Goal: Task Accomplishment & Management: Manage account settings

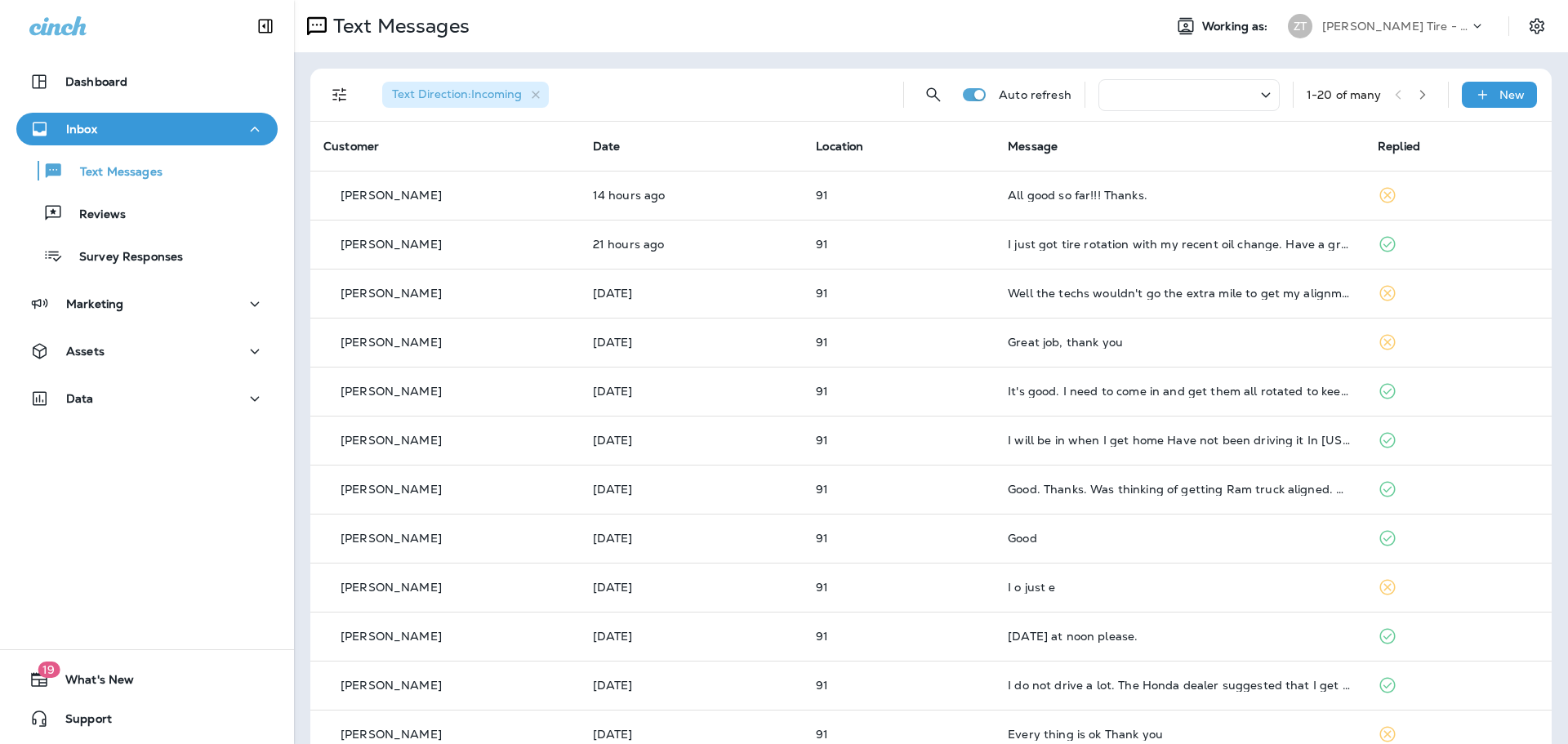
click at [821, 22] on p "[PERSON_NAME] Tire - [PERSON_NAME]" at bounding box center [1395, 26] width 147 height 13
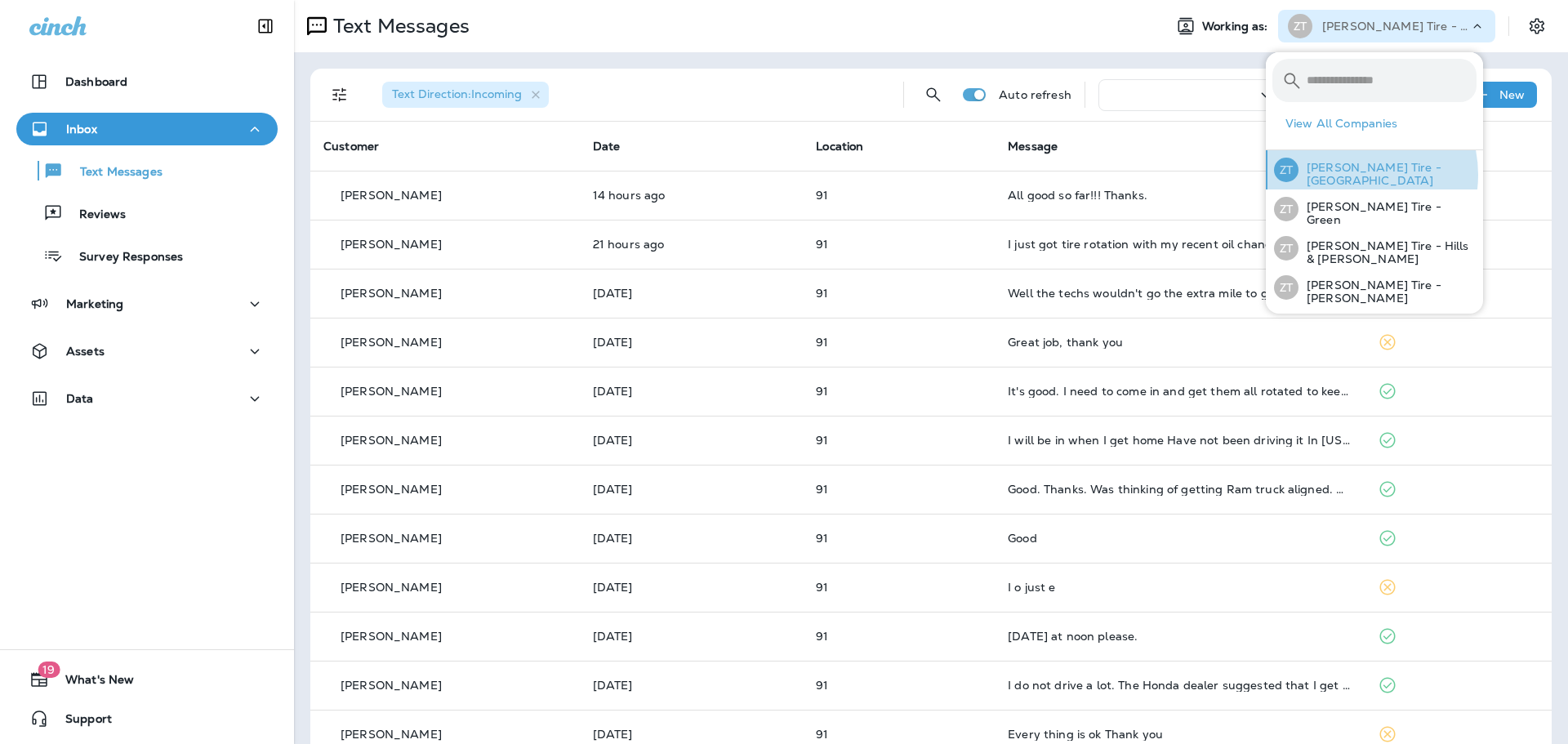
click at [821, 174] on p "[PERSON_NAME] Tire - [GEOGRAPHIC_DATA]" at bounding box center [1387, 173] width 178 height 26
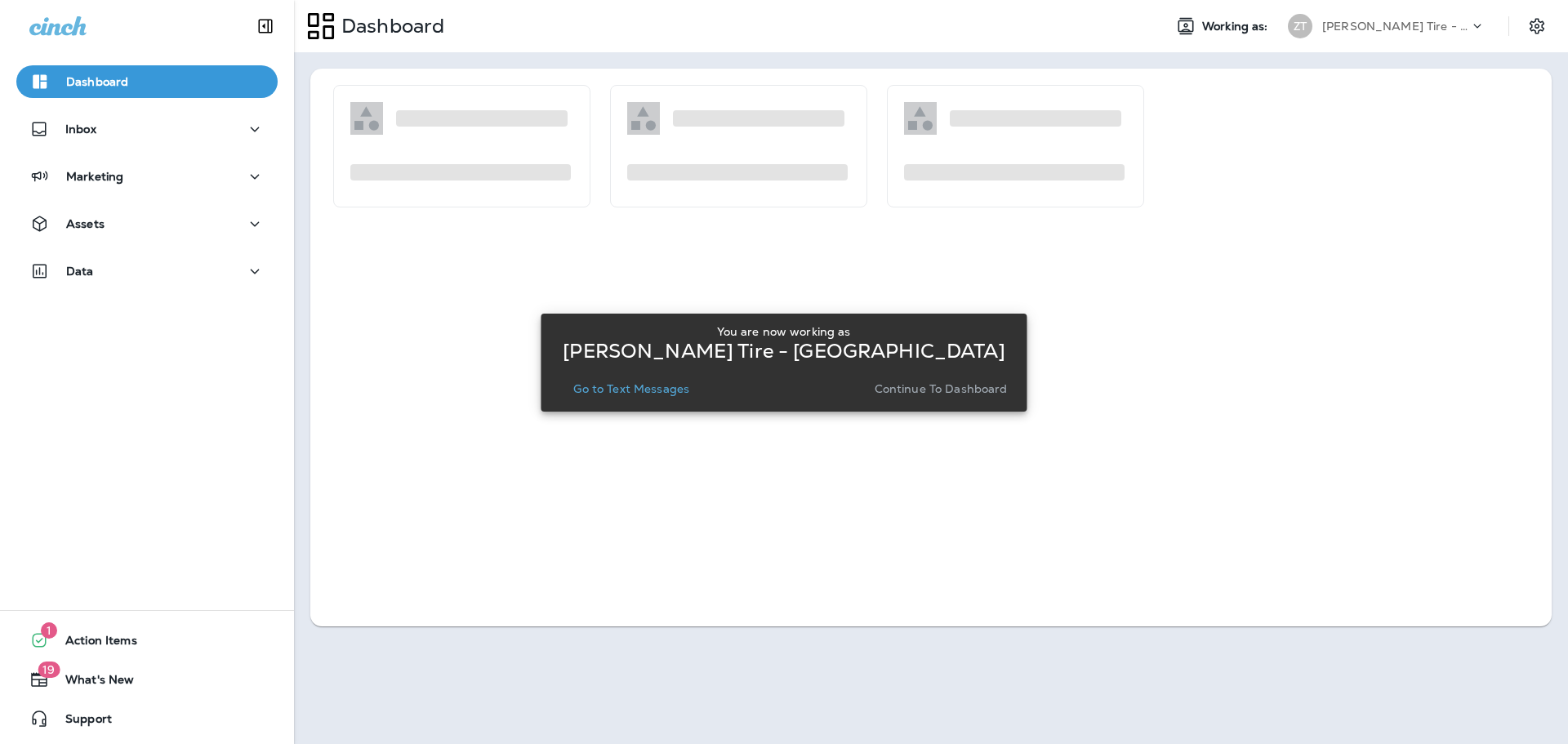
click at [821, 394] on p "Continue to Dashboard" at bounding box center [941, 389] width 133 height 13
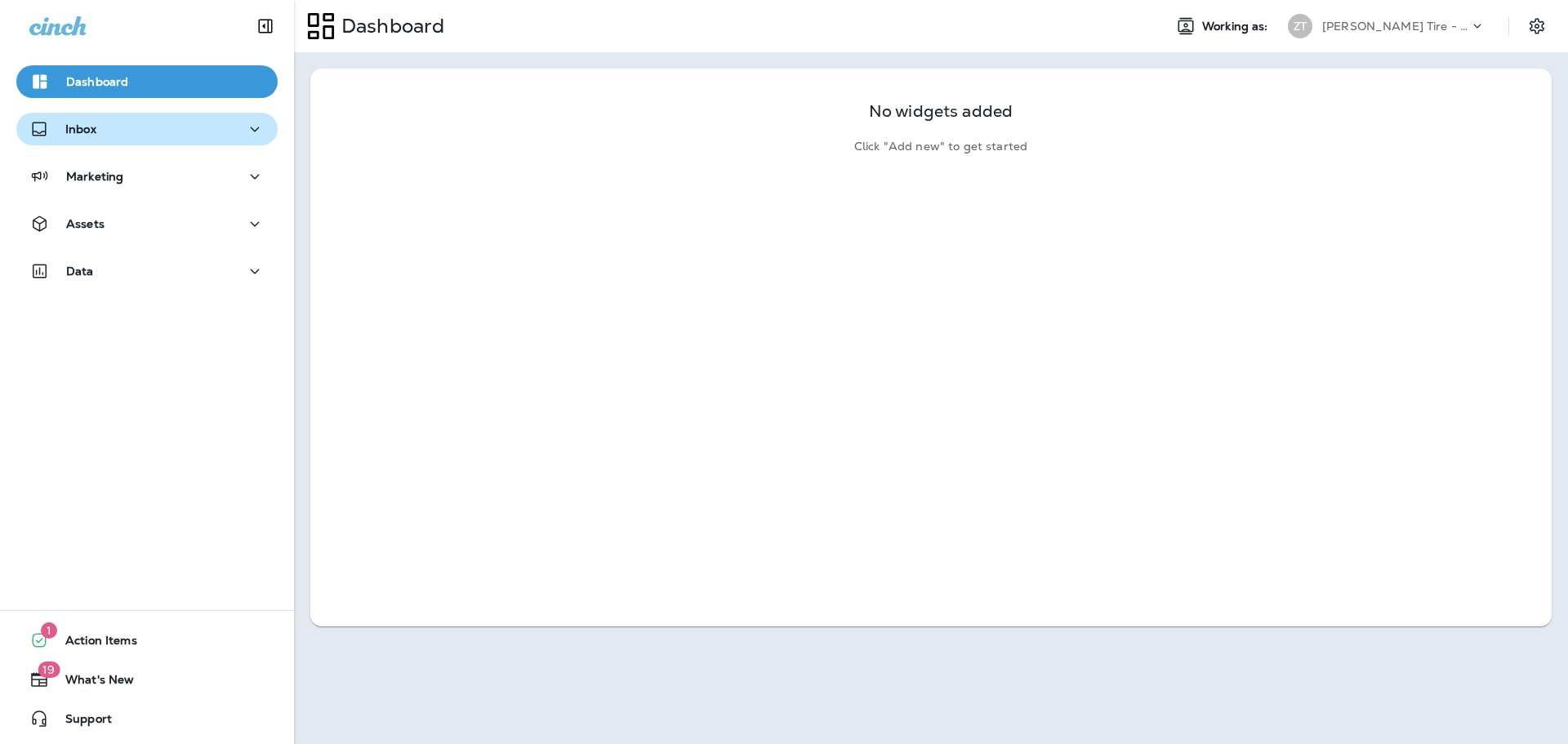
click at [186, 140] on button "Inbox" at bounding box center [147, 129] width 261 height 33
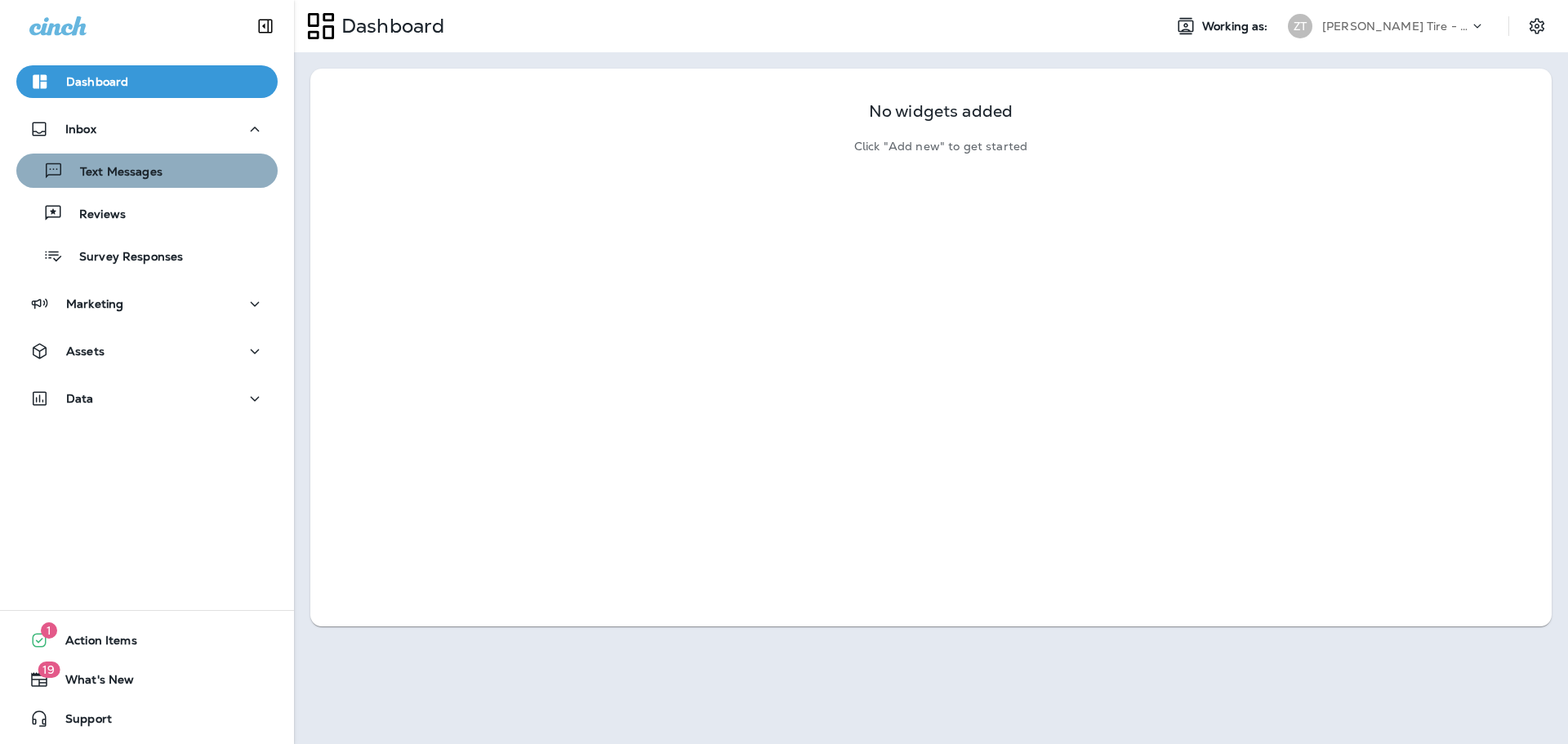
click at [175, 169] on div "Text Messages" at bounding box center [147, 171] width 248 height 24
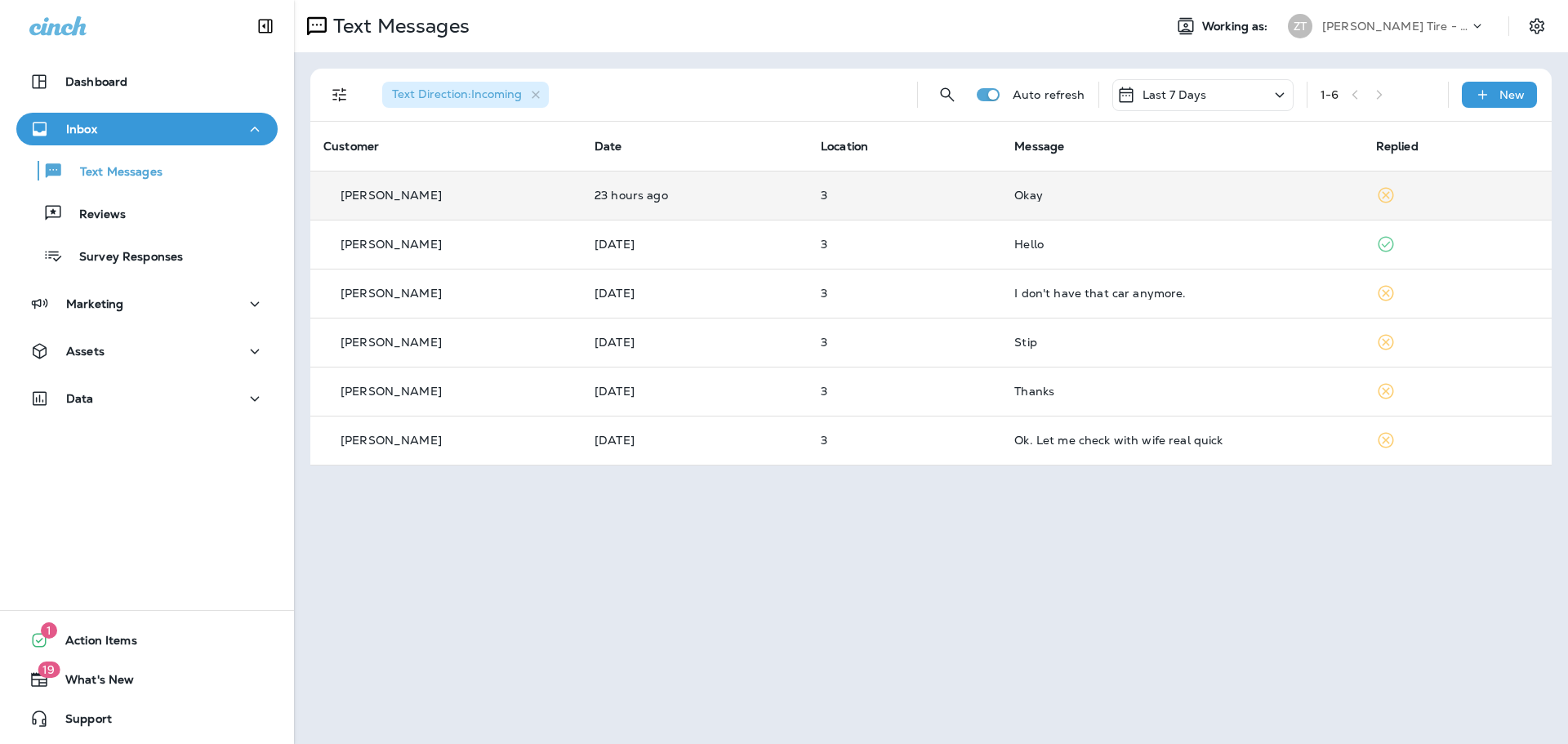
click at [821, 186] on td "Okay" at bounding box center [1181, 195] width 361 height 49
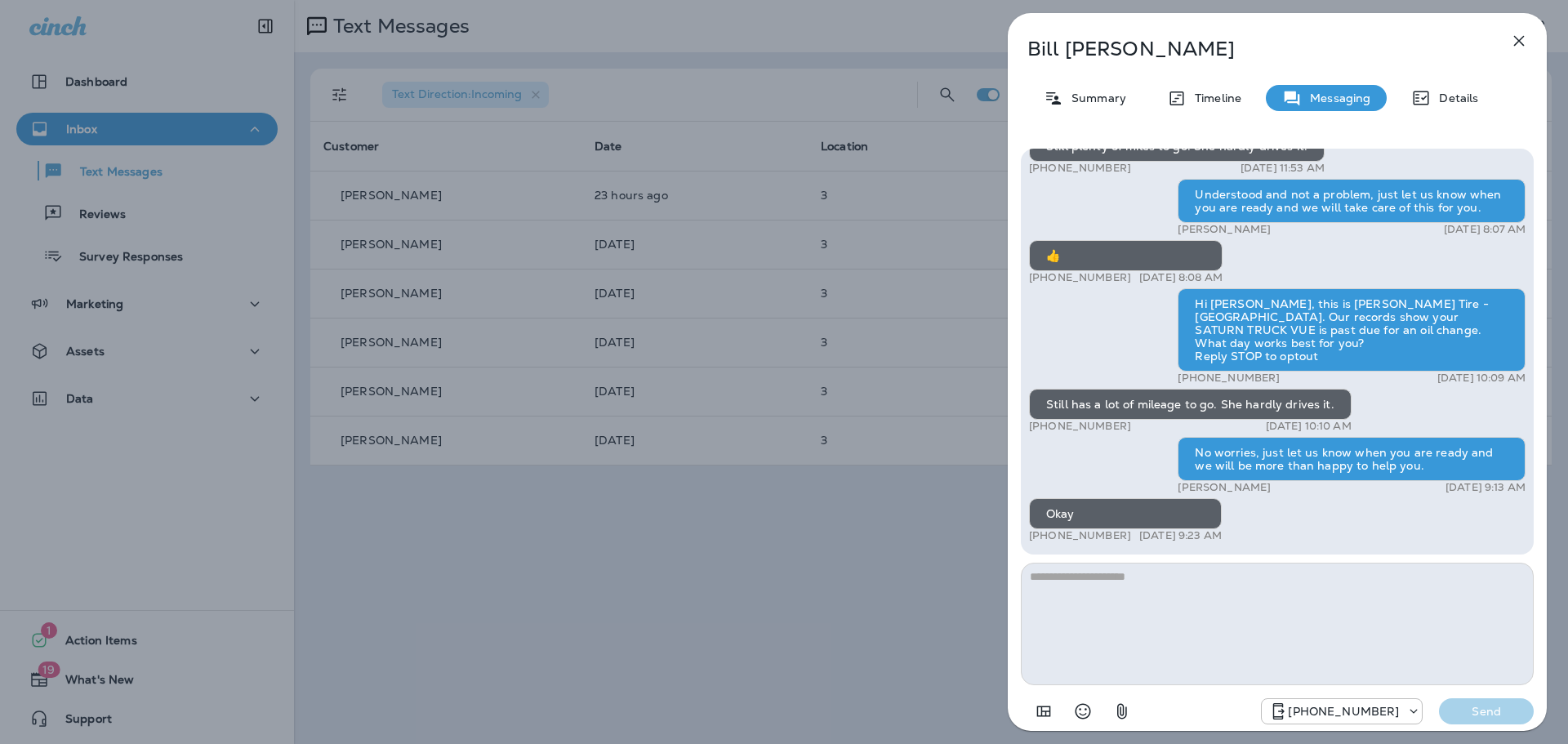
click at [821, 42] on icon "button" at bounding box center [1519, 40] width 20 height 20
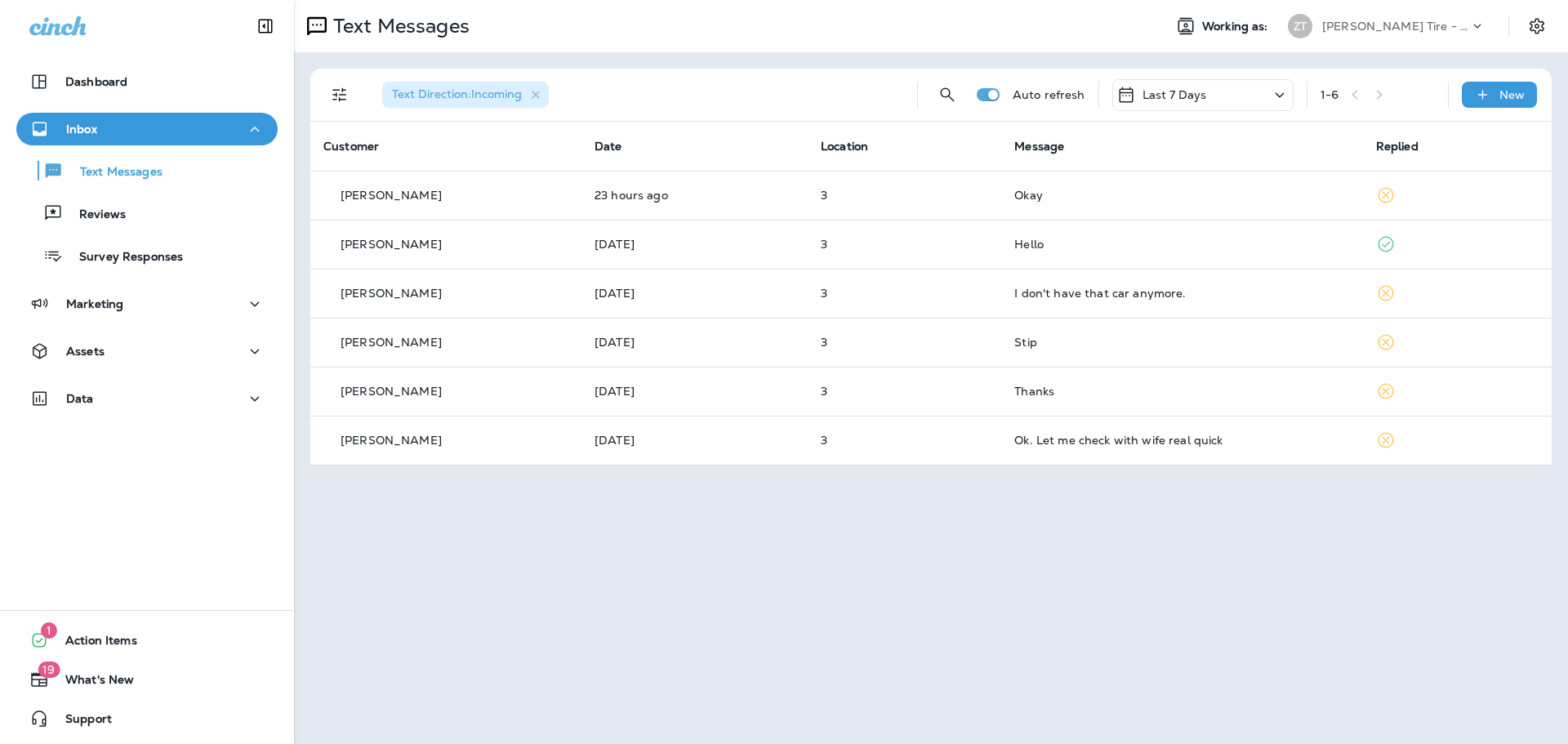
click at [821, 30] on p "[PERSON_NAME] Tire - [GEOGRAPHIC_DATA]" at bounding box center [1395, 26] width 147 height 13
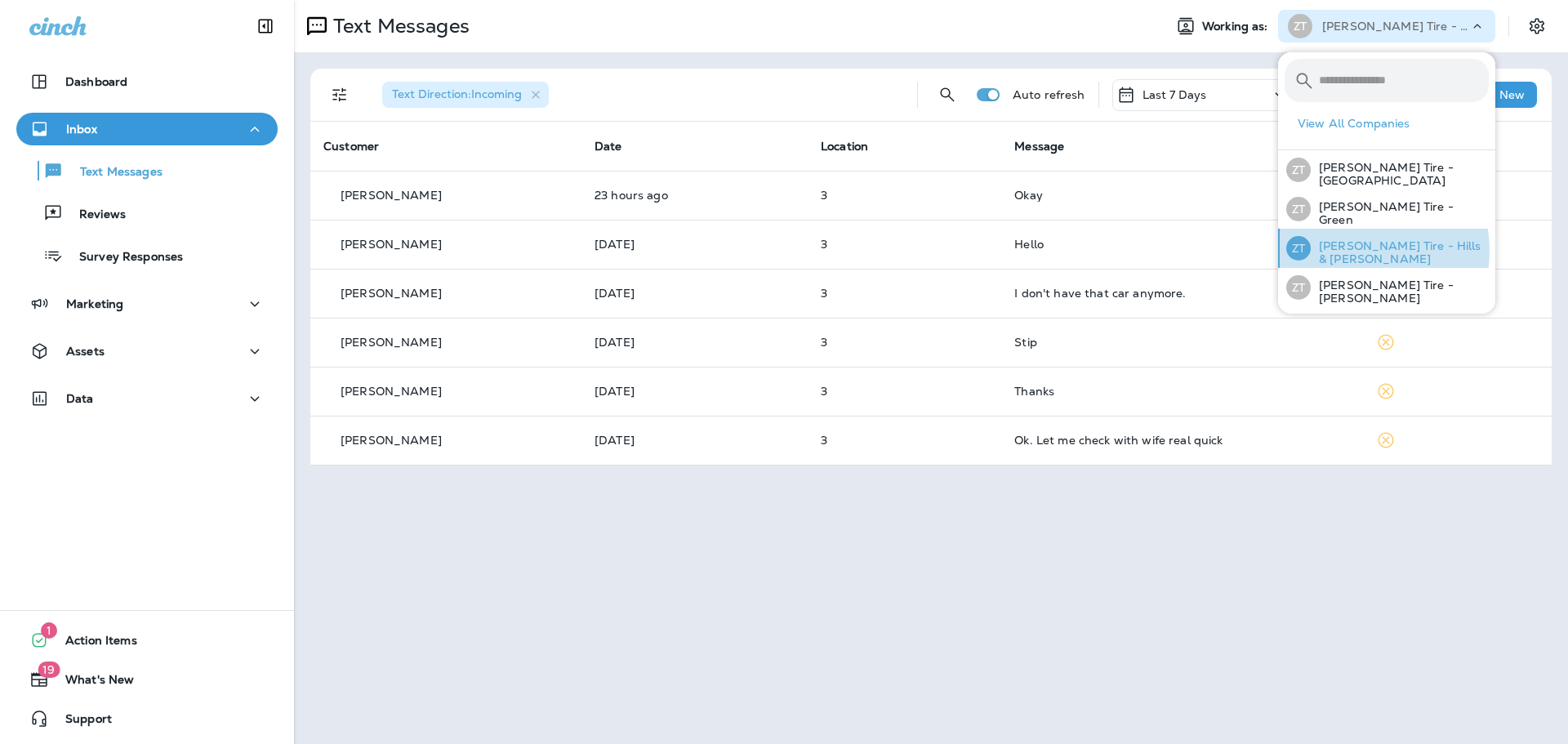
click at [821, 249] on p "[PERSON_NAME] Tire - Hills & [PERSON_NAME]" at bounding box center [1399, 253] width 178 height 26
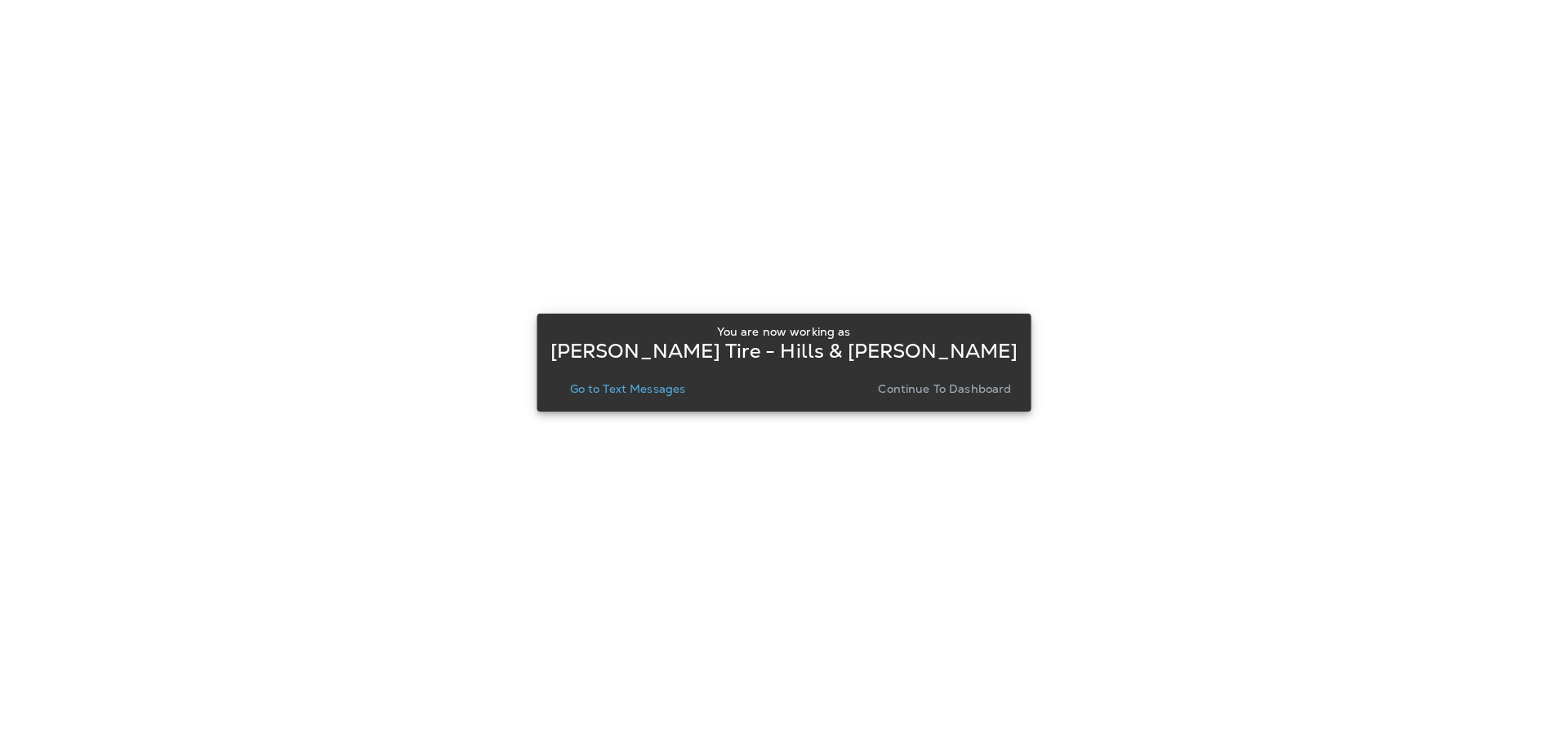
click at [821, 406] on div "You are now working as [PERSON_NAME] Tire - Hills & [PERSON_NAME] Go to Text Me…" at bounding box center [784, 362] width 468 height 89
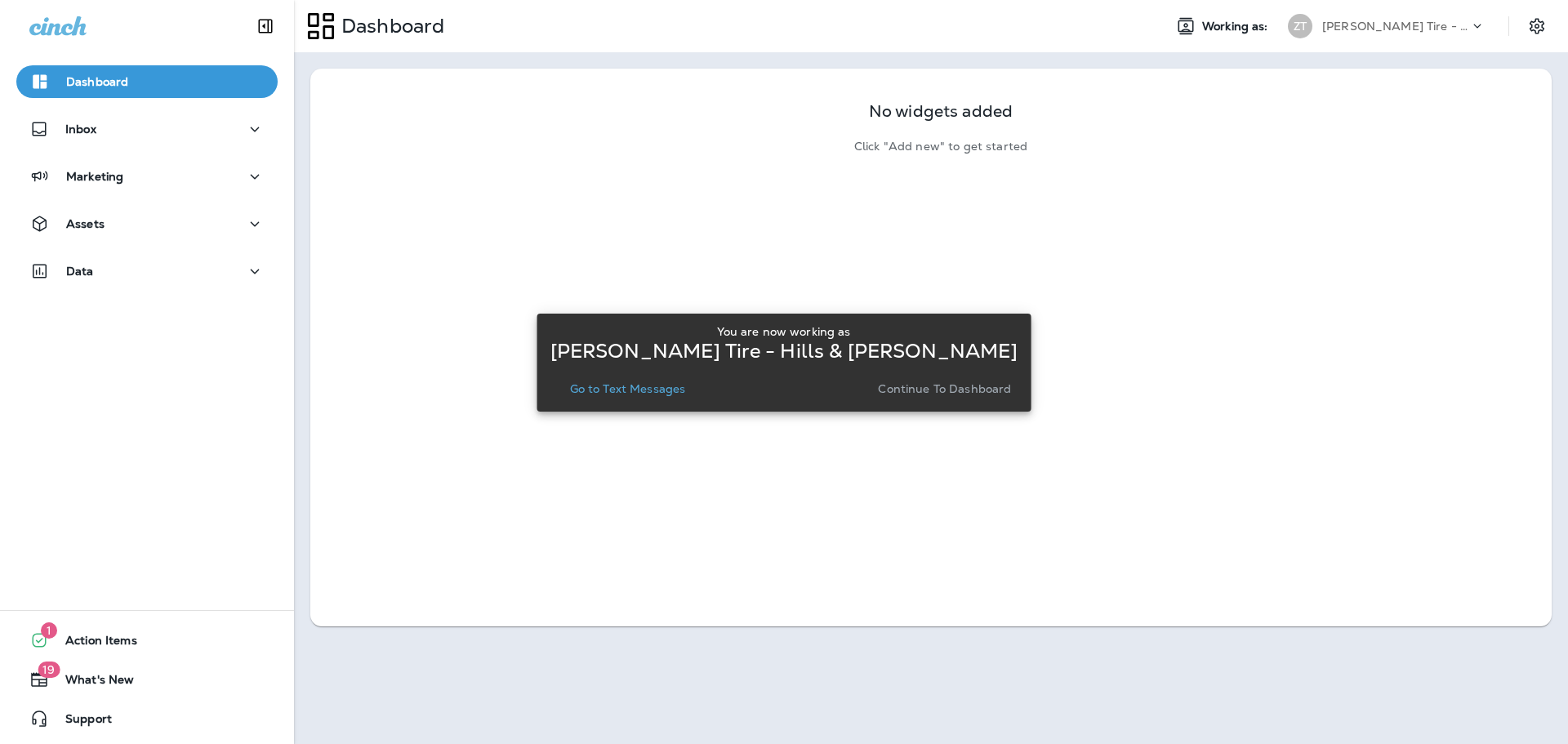
click at [821, 399] on button "Continue to Dashboard" at bounding box center [944, 388] width 146 height 23
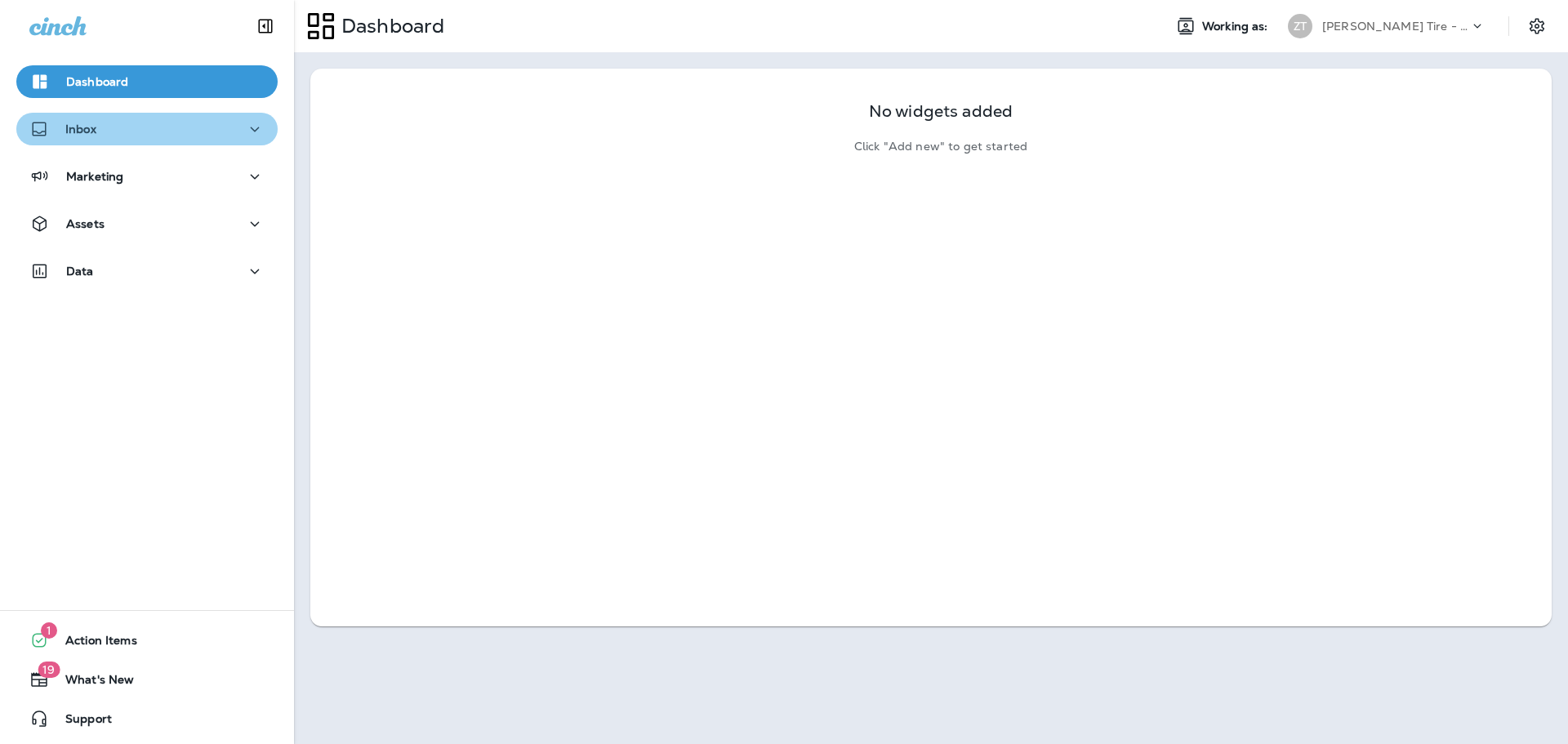
click at [187, 137] on div "Inbox" at bounding box center [147, 130] width 235 height 21
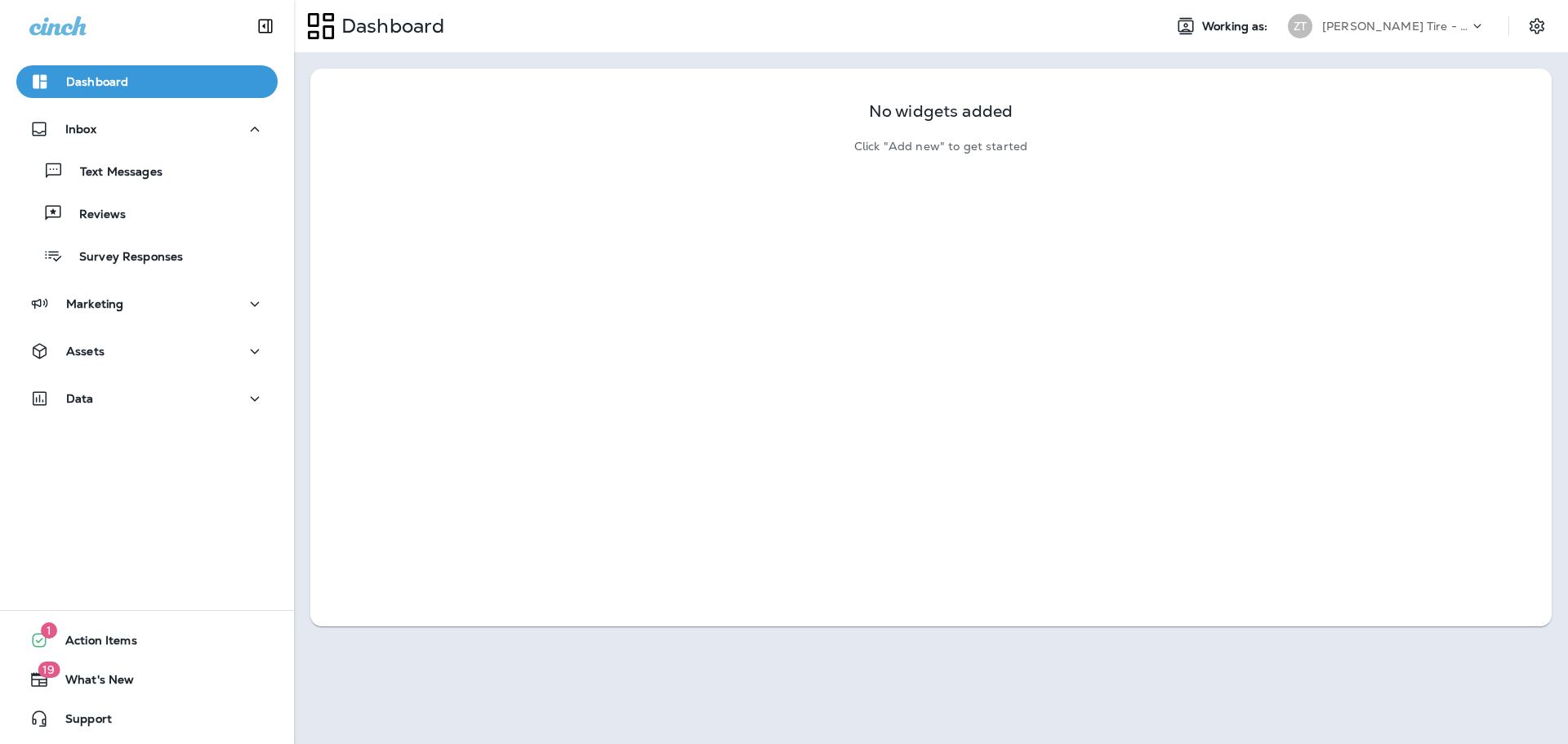
click at [176, 187] on div "Text Messages Reviews Survey Responses" at bounding box center [147, 209] width 261 height 128
click at [176, 180] on div "Text Messages" at bounding box center [147, 171] width 248 height 24
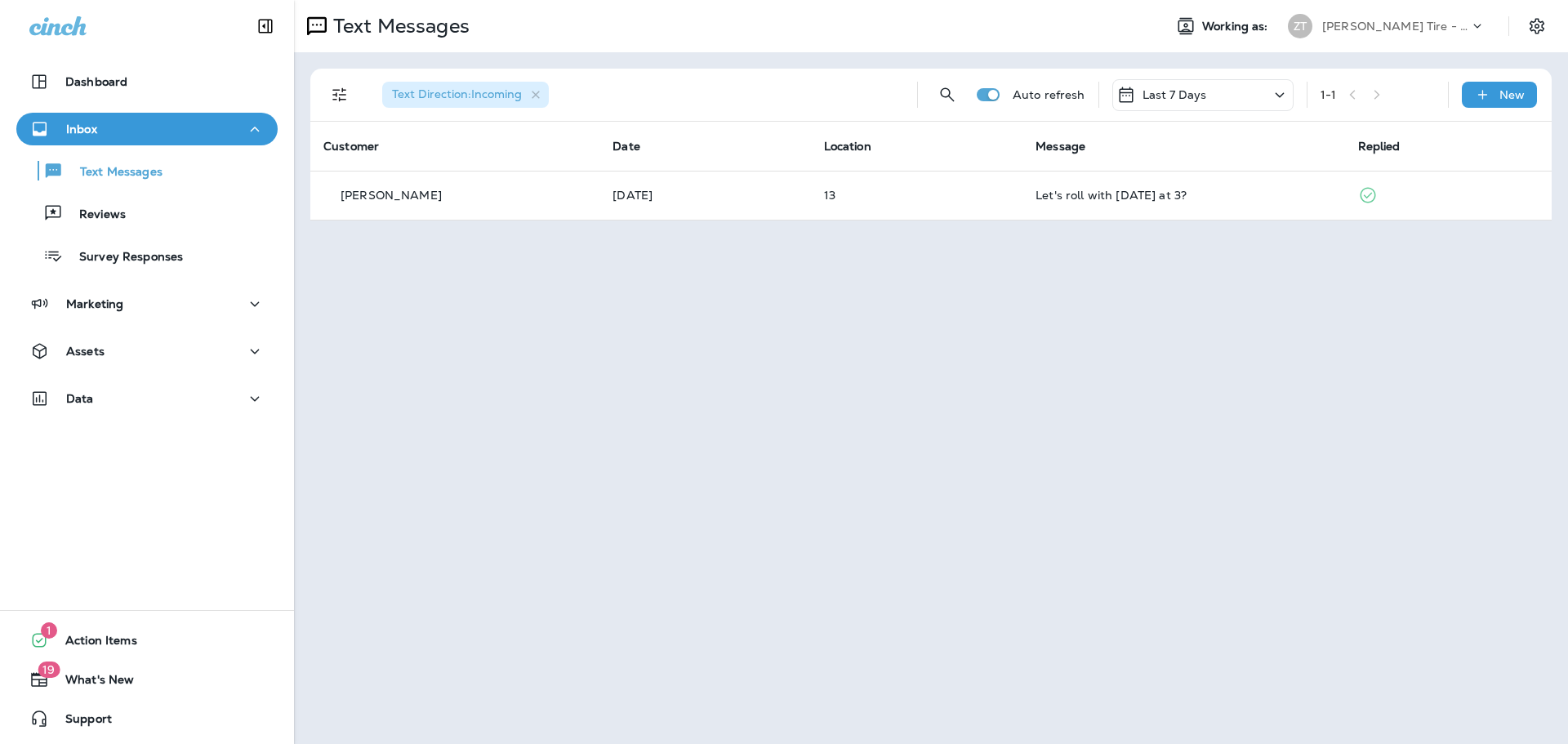
click at [821, 24] on p "[PERSON_NAME] Tire - Hills & [PERSON_NAME]" at bounding box center [1395, 26] width 147 height 13
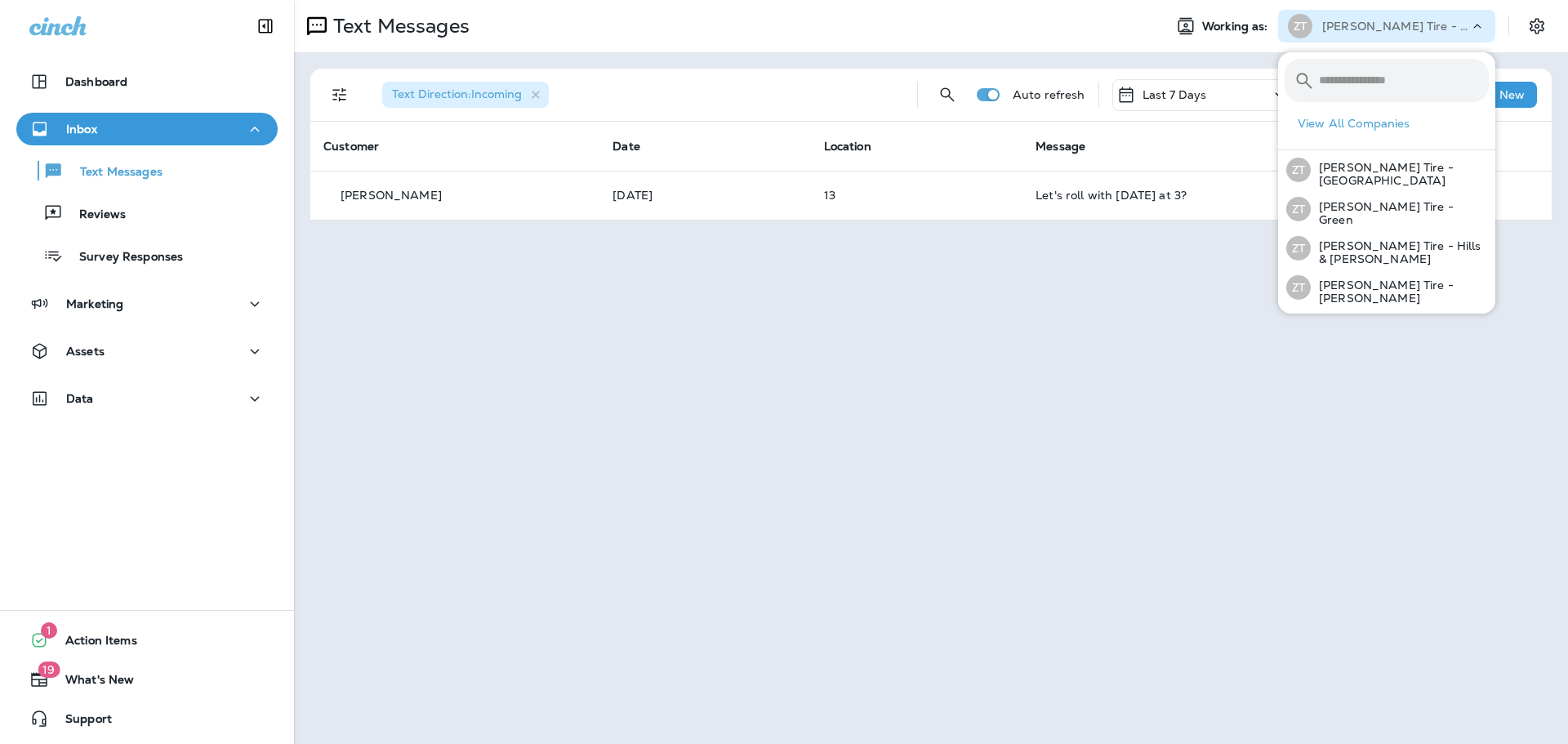
drag, startPoint x: 941, startPoint y: 328, endPoint x: 930, endPoint y: 328, distance: 11.0
click at [821, 328] on div "Text Messages Working as: [PERSON_NAME] Tire - Hills & [PERSON_NAME] Text Direc…" at bounding box center [931, 372] width 1274 height 744
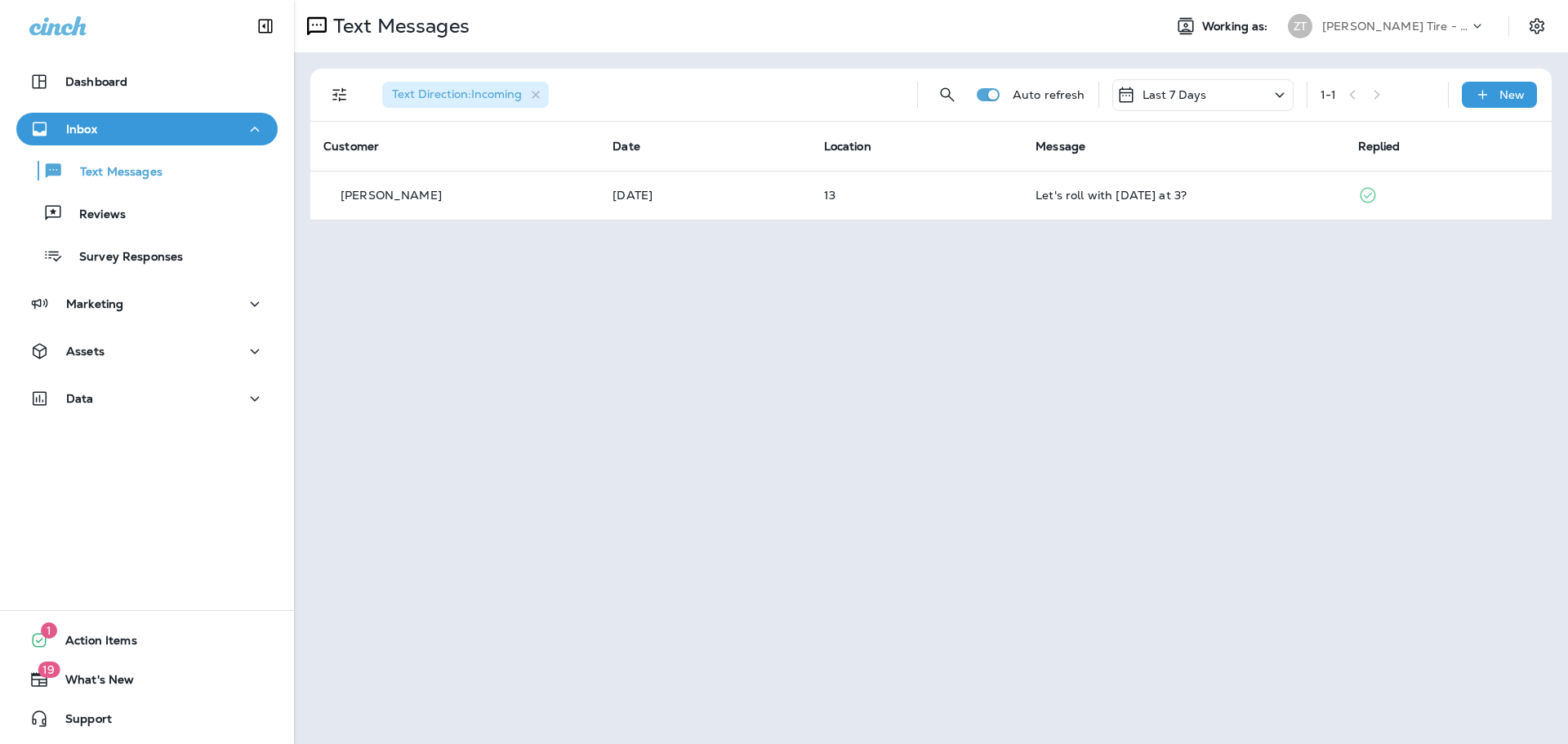
click at [99, 128] on div "Inbox" at bounding box center [147, 130] width 235 height 21
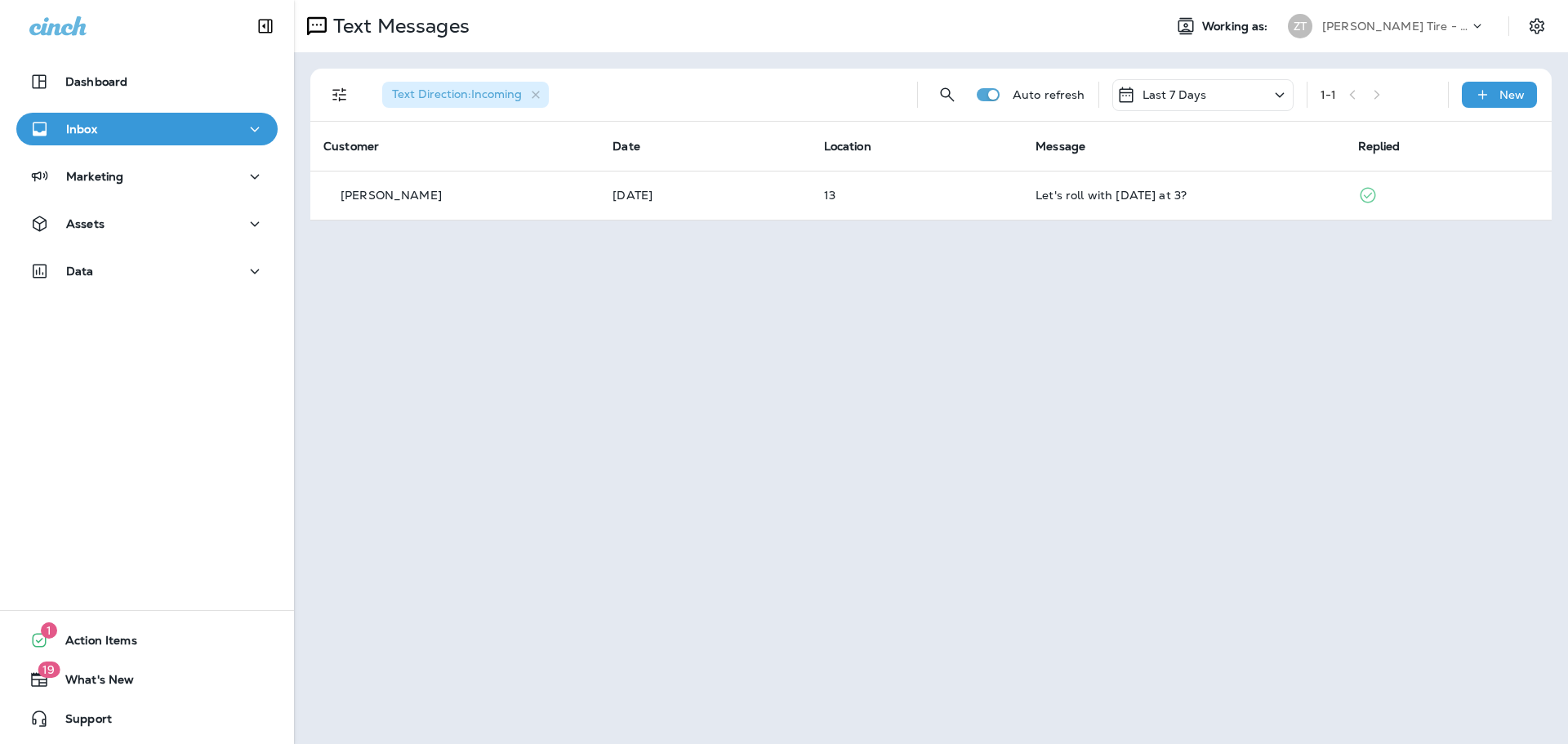
click at [821, 252] on div "Text Messages Working as: [PERSON_NAME] Tire - Hills & [PERSON_NAME] Text Direc…" at bounding box center [931, 372] width 1274 height 744
